Goal: Obtain resource: Download file/media

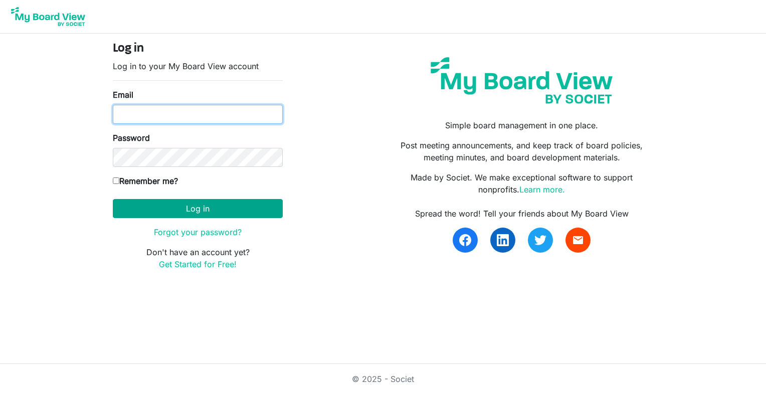
type input "[EMAIL_ADDRESS][PERSON_NAME][PERSON_NAME][DOMAIN_NAME]"
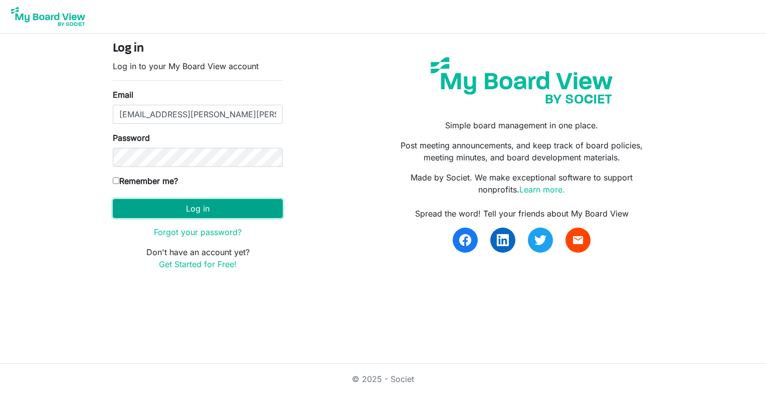
click at [187, 209] on button "Log in" at bounding box center [198, 208] width 170 height 19
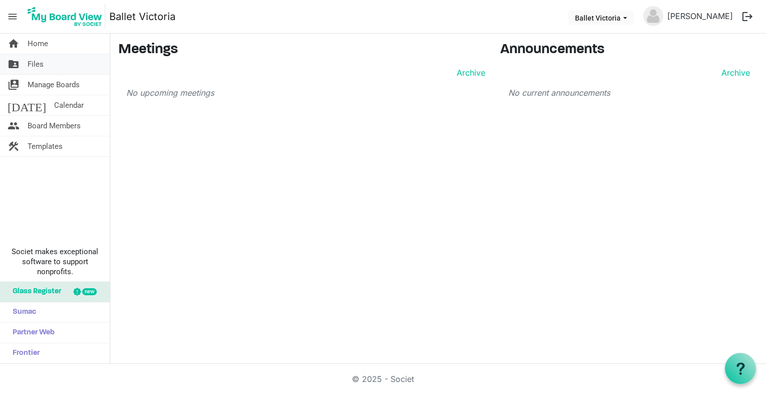
click at [26, 63] on link "folder_shared Files" at bounding box center [55, 64] width 110 height 20
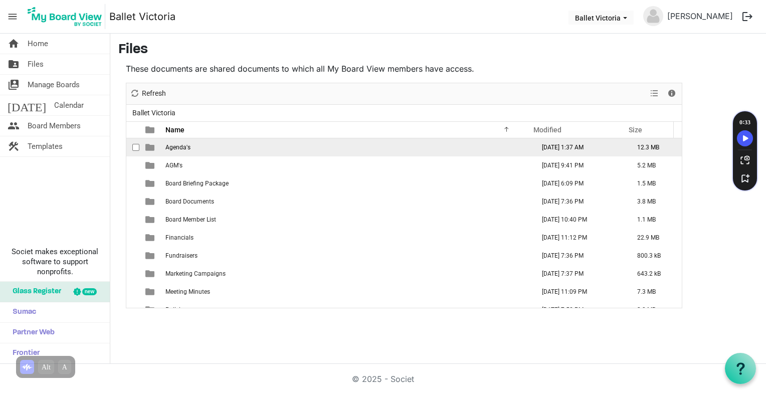
click at [188, 145] on span "Agenda's" at bounding box center [177, 147] width 25 height 7
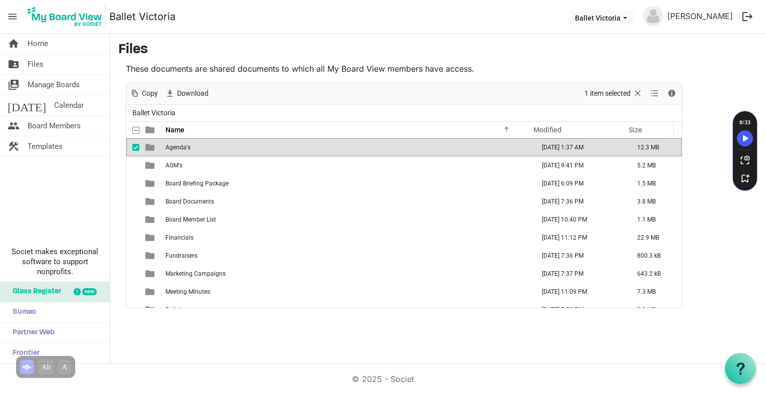
click at [188, 145] on span "Agenda's" at bounding box center [177, 147] width 25 height 7
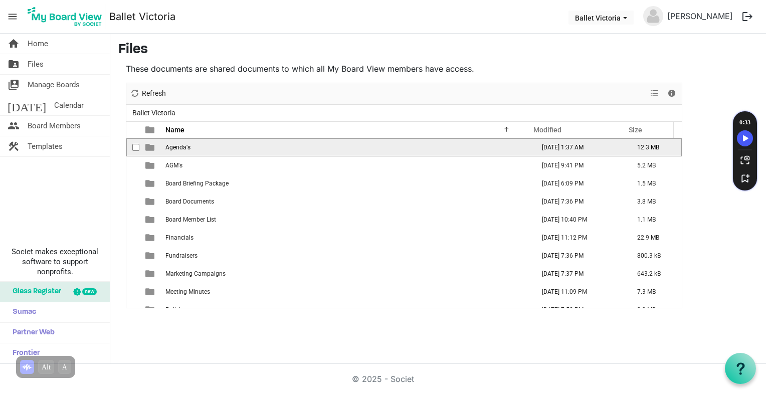
click at [188, 145] on span "Agenda's" at bounding box center [177, 147] width 25 height 7
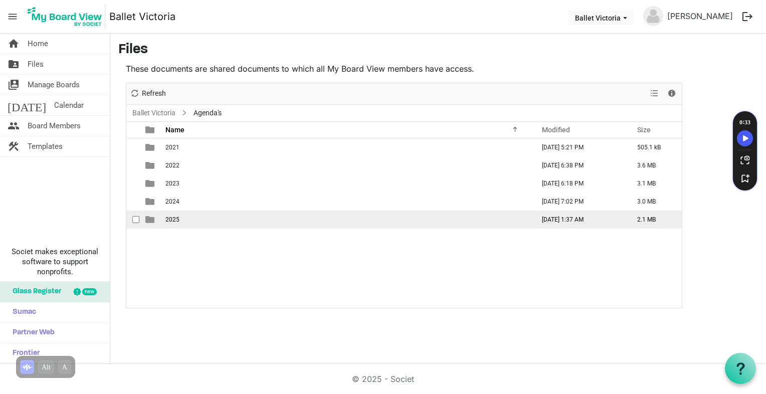
click at [176, 220] on span "2025" at bounding box center [172, 219] width 14 height 7
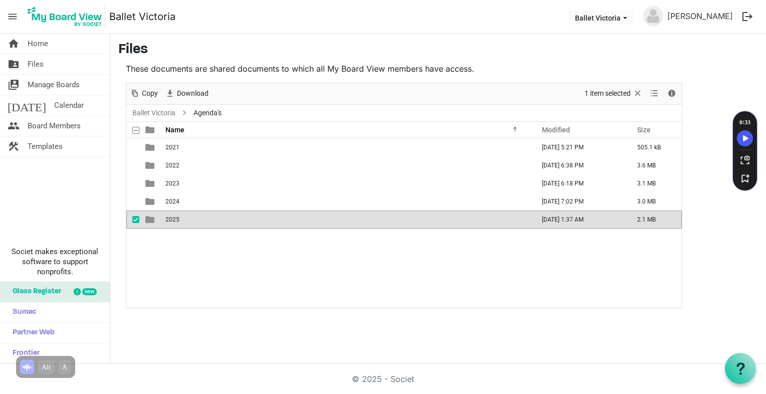
click at [176, 220] on span "2025" at bounding box center [172, 219] width 14 height 7
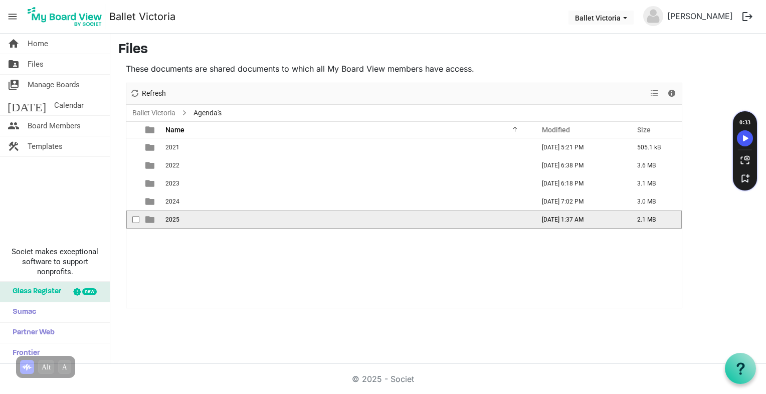
click at [176, 220] on span "2025" at bounding box center [172, 219] width 14 height 7
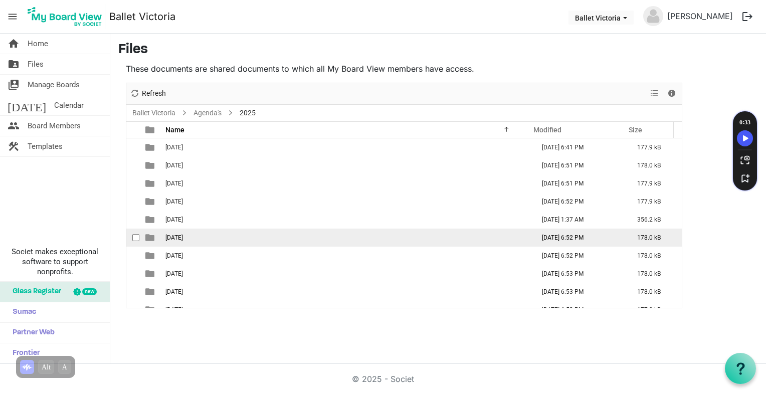
click at [179, 239] on span "[DATE]" at bounding box center [174, 237] width 18 height 7
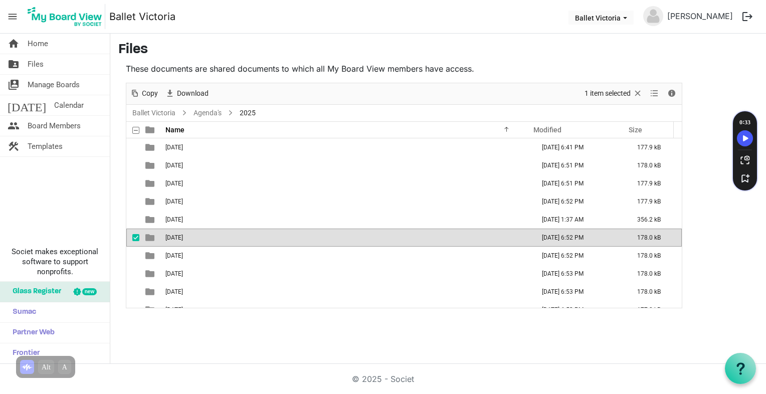
click at [179, 239] on span "[DATE]" at bounding box center [174, 237] width 18 height 7
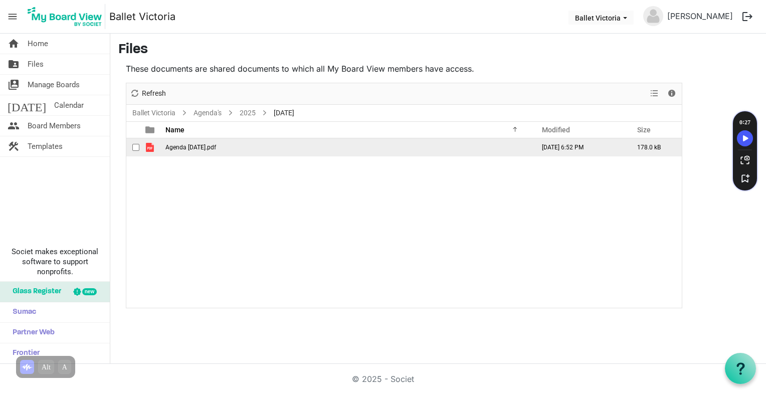
click at [186, 149] on span "Agenda June 24 2025.pdf" at bounding box center [190, 147] width 51 height 7
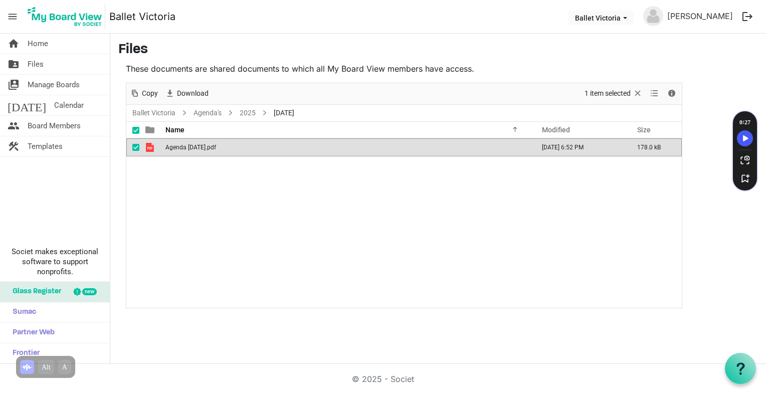
click at [186, 149] on span "Agenda June 24 2025.pdf" at bounding box center [190, 147] width 51 height 7
click at [34, 63] on span "Files" at bounding box center [36, 64] width 16 height 20
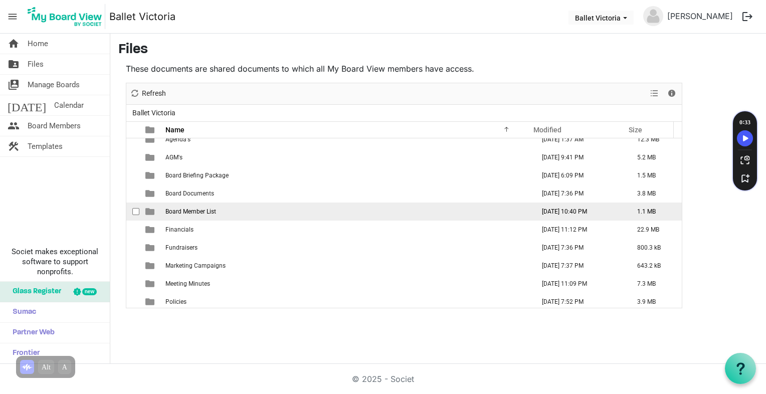
scroll to position [11, 0]
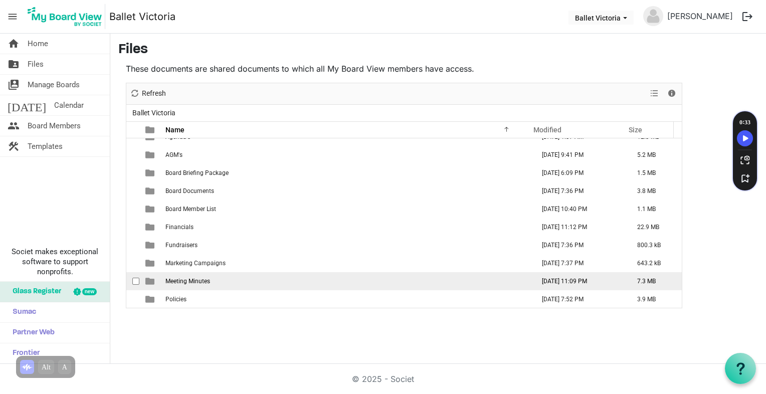
click at [197, 284] on td "Meeting Minutes" at bounding box center [346, 281] width 369 height 18
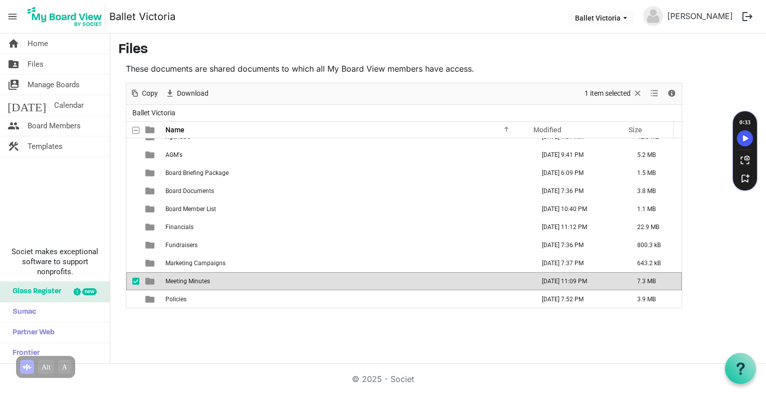
click at [197, 284] on td "Meeting Minutes" at bounding box center [346, 281] width 369 height 18
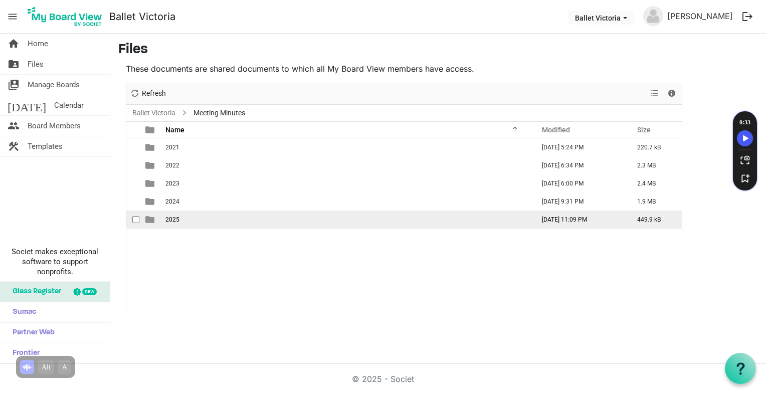
click at [172, 218] on span "2025" at bounding box center [172, 219] width 14 height 7
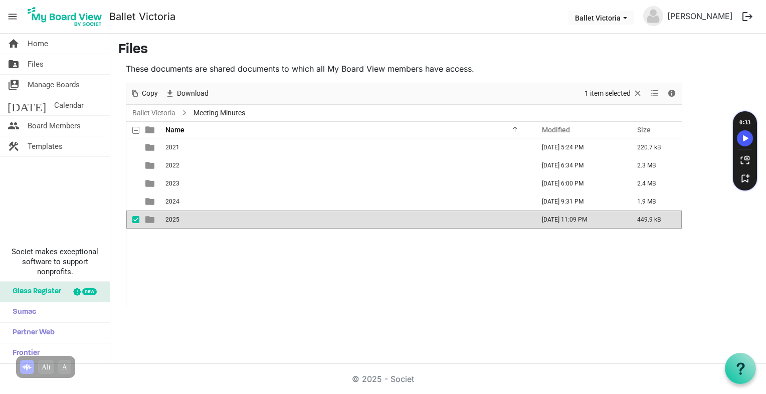
click at [172, 218] on span "2025" at bounding box center [172, 219] width 14 height 7
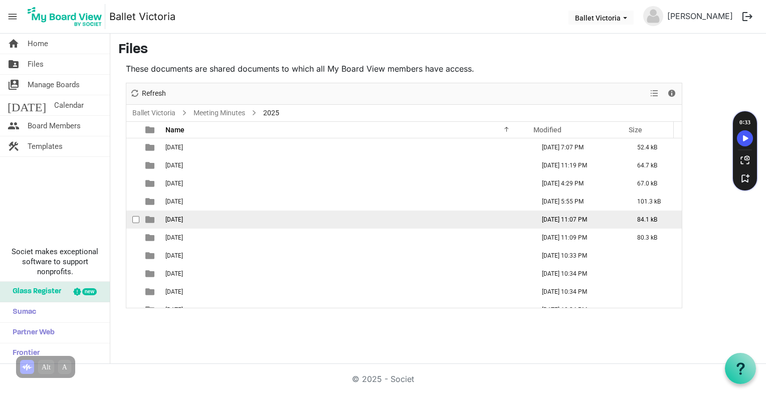
click at [555, 219] on td "[DATE] 11:07 PM" at bounding box center [578, 220] width 95 height 18
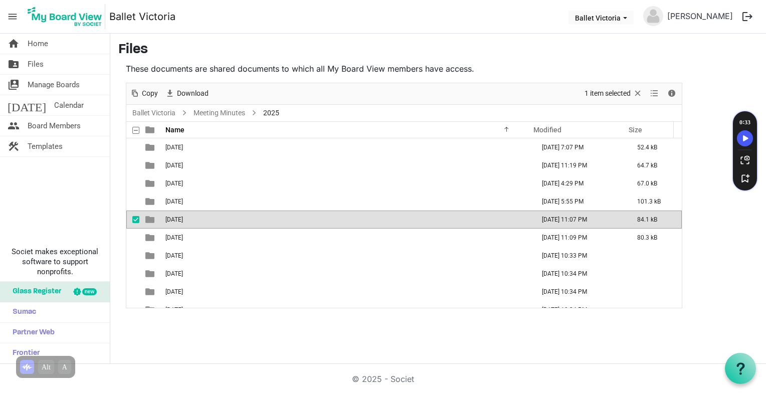
click at [555, 219] on td "[DATE] 11:07 PM" at bounding box center [578, 220] width 95 height 18
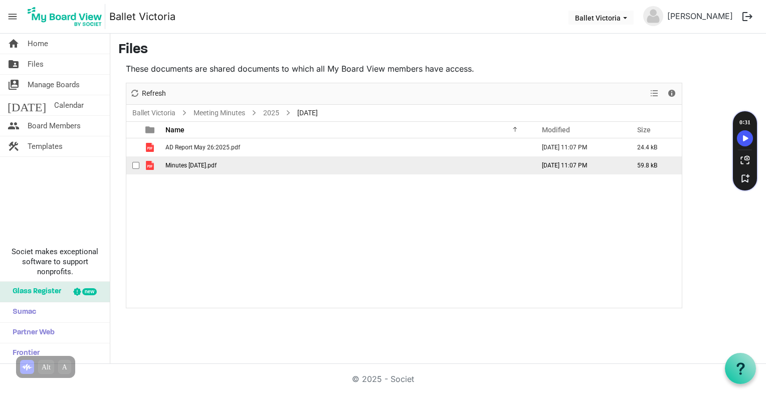
click at [561, 171] on td "[DATE] 11:07 PM" at bounding box center [578, 165] width 95 height 18
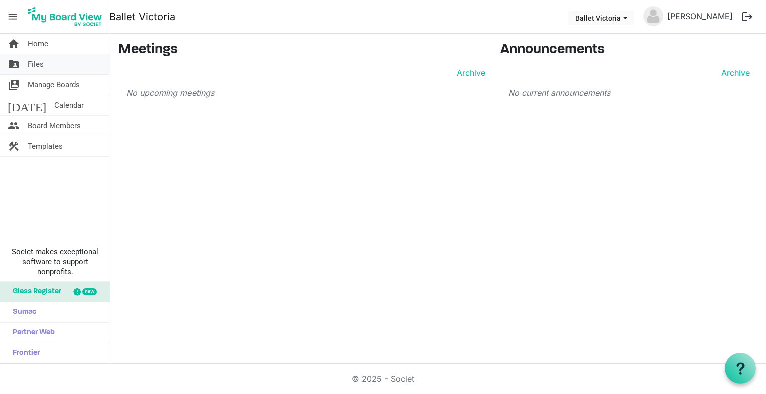
click at [35, 63] on span "Files" at bounding box center [36, 64] width 16 height 20
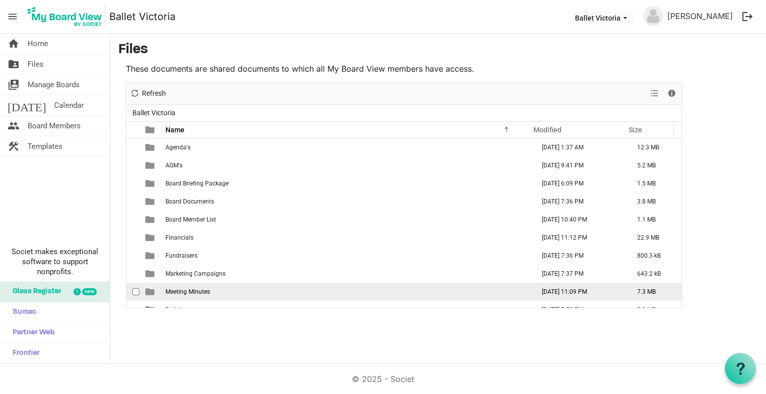
click at [187, 293] on span "Meeting Minutes" at bounding box center [187, 291] width 45 height 7
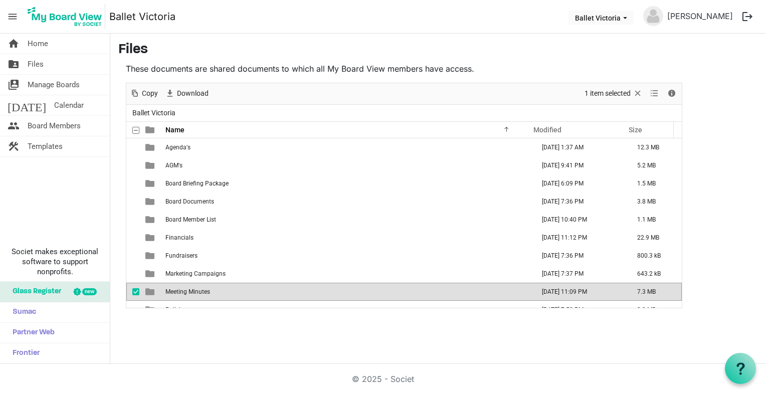
click at [187, 293] on span "Meeting Minutes" at bounding box center [187, 291] width 45 height 7
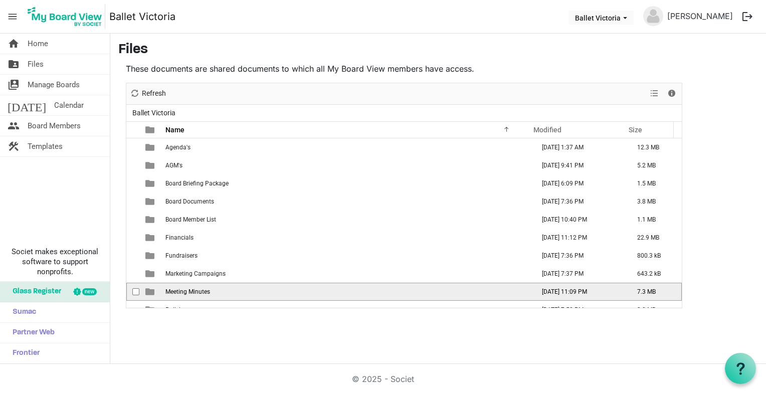
click at [187, 293] on span "Meeting Minutes" at bounding box center [187, 291] width 45 height 7
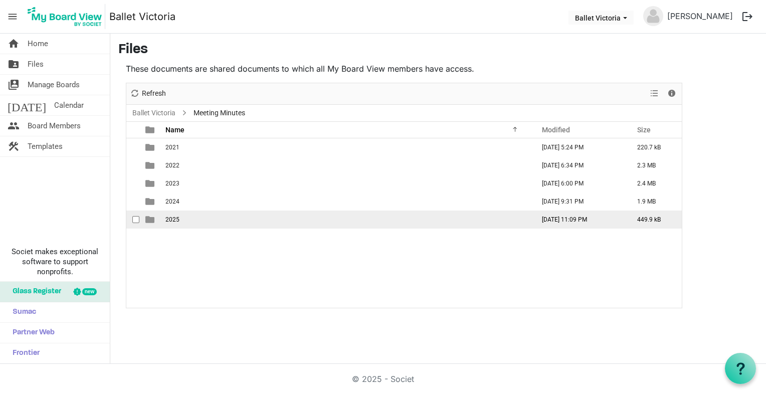
click at [172, 221] on span "2025" at bounding box center [172, 219] width 14 height 7
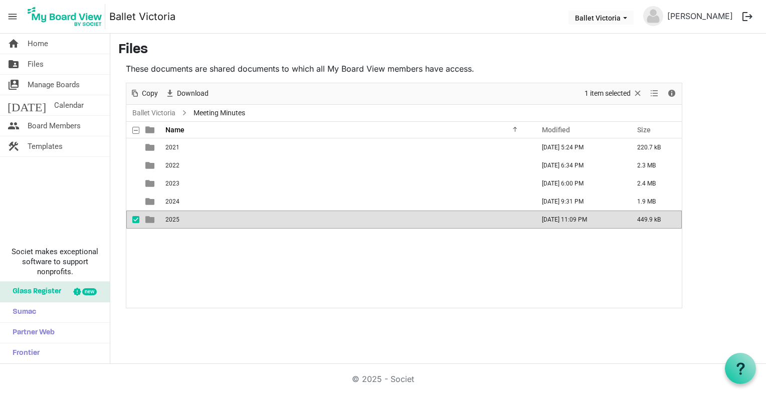
click at [149, 221] on span "is template cell column header type" at bounding box center [149, 219] width 9 height 9
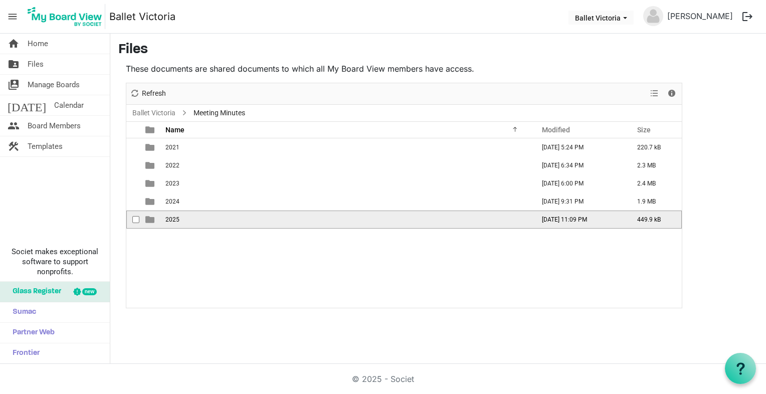
click at [149, 221] on span "is template cell column header type" at bounding box center [149, 219] width 9 height 9
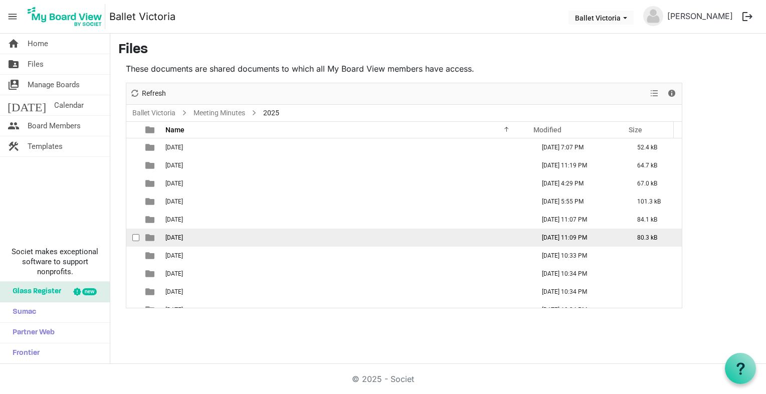
click at [176, 243] on td "[DATE]" at bounding box center [346, 238] width 369 height 18
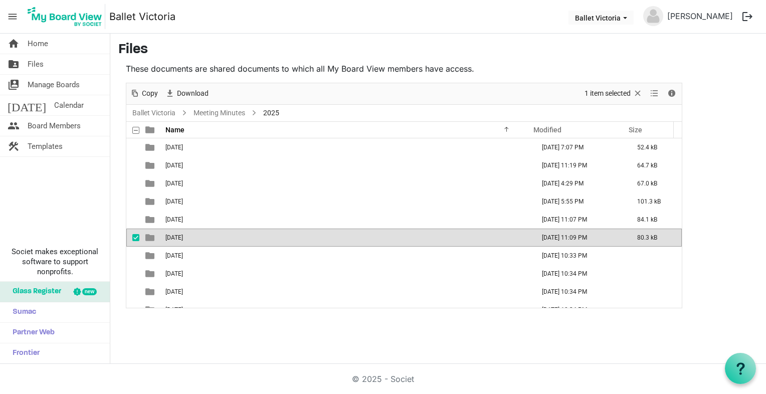
click at [176, 243] on td "[DATE]" at bounding box center [346, 238] width 369 height 18
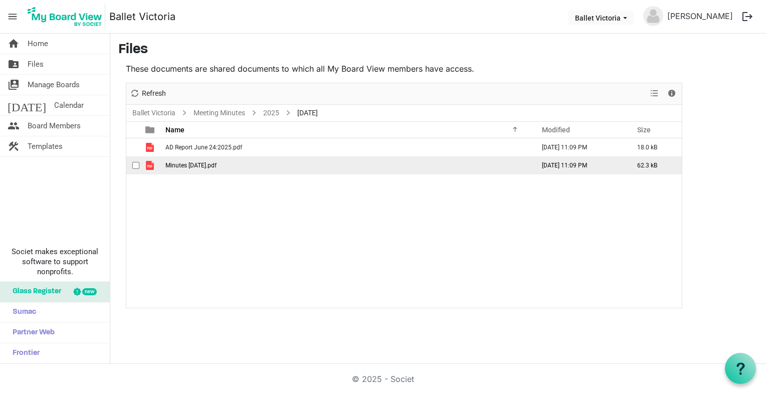
click at [149, 166] on span "is template cell column header type" at bounding box center [149, 165] width 9 height 9
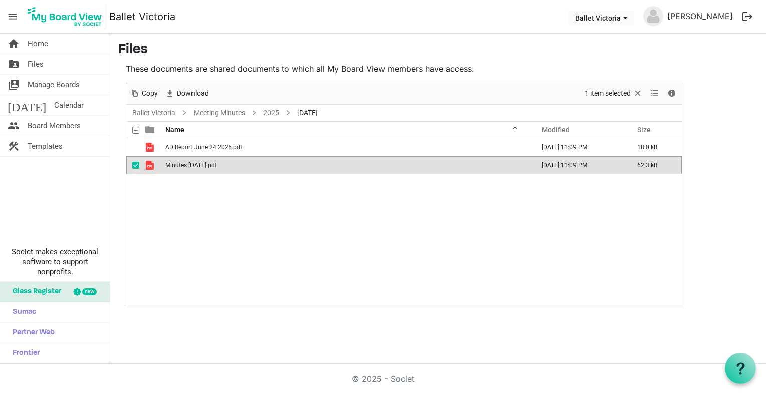
click at [149, 166] on span "is template cell column header type" at bounding box center [149, 165] width 9 height 9
